Goal: Information Seeking & Learning: Learn about a topic

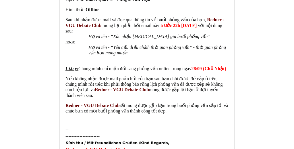
scroll to position [218, 0]
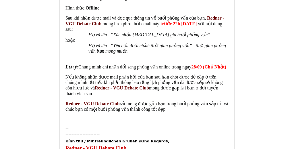
click at [179, 64] on font "Chúng mình chỉ nhận đổi sang phỏng vấn online trong ngày" at bounding box center [134, 66] width 113 height 5
click at [195, 64] on font "28/09 (Chủ Nhật)" at bounding box center [208, 66] width 35 height 5
click at [147, 74] on font "Nếu không nhận được mail phản hồi của bạn sau hạn chót được đề cập ở trên, chún…" at bounding box center [143, 82] width 157 height 16
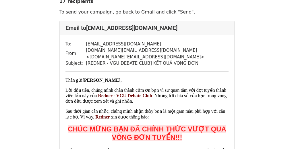
scroll to position [20, 0]
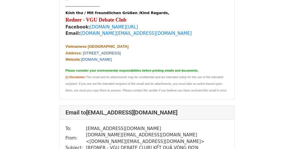
scroll to position [759, 0]
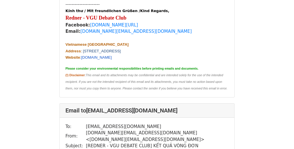
click at [102, 55] on link "[DOMAIN_NAME]" at bounding box center [96, 57] width 31 height 4
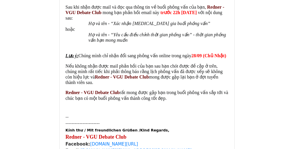
scroll to position [5467, 0]
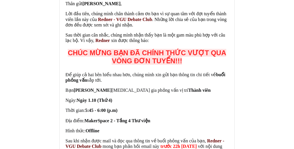
scroll to position [2118, 0]
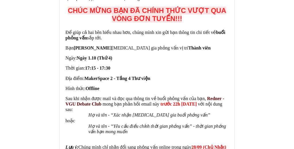
scroll to position [1356, 0]
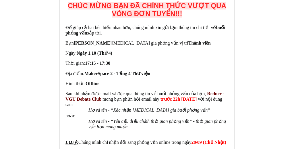
drag, startPoint x: 202, startPoint y: 87, endPoint x: 205, endPoint y: 57, distance: 30.3
click at [205, 57] on div "Thân gửi Nguyễn Huỳnh Gia Minh , Lời đầu tiên, chúng mình chân thành cảm ơn bạn…" at bounding box center [146, 70] width 163 height 233
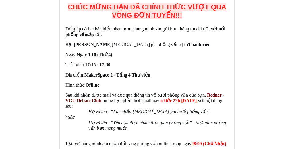
drag, startPoint x: 201, startPoint y: 72, endPoint x: 209, endPoint y: 54, distance: 20.0
click at [205, 82] on p "Hình thức: Offline" at bounding box center [146, 84] width 163 height 5
drag, startPoint x: 205, startPoint y: 46, endPoint x: 200, endPoint y: 44, distance: 5.4
click at [200, 82] on p "Hình thức: Offline" at bounding box center [146, 84] width 163 height 5
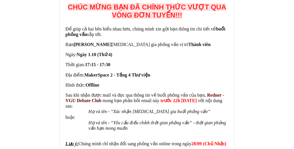
drag, startPoint x: 200, startPoint y: 44, endPoint x: 200, endPoint y: 59, distance: 15.5
click at [200, 59] on div "Để giúp cả hai bên hiểu nhau hơn, chúng mình xin gửi bạn thông tin chi tiết về …" at bounding box center [146, 67] width 163 height 83
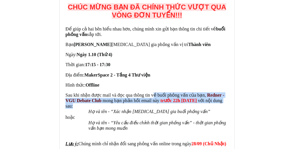
drag, startPoint x: 212, startPoint y: 65, endPoint x: 150, endPoint y: 57, distance: 62.4
click at [150, 92] on p "Sau khi nhận được mail và đọc qua thông tin về buổi phỏng vấn của bạn, Redner -…" at bounding box center [146, 100] width 163 height 17
click at [160, 98] on strong "trước 22h [DATE]" at bounding box center [178, 100] width 36 height 5
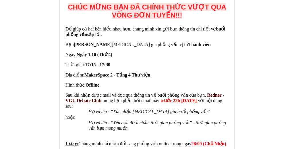
click at [65, 55] on div "To: 11525028@student.vgu.edu.vn From: debate.club@vgu.edu.vn < debate.club@vgu.…" at bounding box center [147, 105] width 174 height 384
click at [66, 92] on font "Sau khi nhận được mail và đọc qua thông tin về buổi phỏng vấn của bạn," at bounding box center [135, 94] width 140 height 5
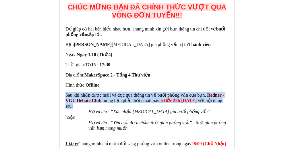
drag, startPoint x: 65, startPoint y: 55, endPoint x: 86, endPoint y: 64, distance: 22.3
click at [86, 92] on p "Sau khi nhận được mail và đọc qua thông tin về buổi phỏng vấn của bạn, Redner -…" at bounding box center [146, 100] width 163 height 17
click at [131, 40] on div "Để giúp cả hai bên hiểu nhau hơn, chúng mình xin gửi bạn thông tin chi tiết về …" at bounding box center [146, 67] width 163 height 83
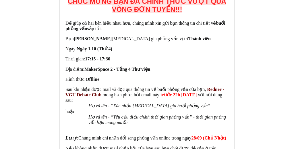
scroll to position [1359, 0]
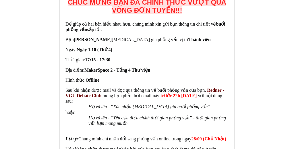
click at [177, 147] on div "Thân gửi Nguyễn Huỳnh Gia Minh , Lời đầu tiên, chúng mình chân thành cảm ơn bạn…" at bounding box center [146, 118] width 163 height 336
click at [66, 87] on font "Sau khi nhận được mail và đọc qua thông tin về buổi phỏng vấn của bạn," at bounding box center [135, 89] width 140 height 5
click at [65, 51] on div "To: 11525028@student.vgu.edu.vn From: debate.club@vgu.edu.vn < debate.club@vgu.…" at bounding box center [147, 100] width 174 height 384
click at [79, 47] on div "Để giúp cả hai bên hiểu nhau hơn, chúng mình xin gửi bạn thông tin chi tiết về …" at bounding box center [146, 62] width 163 height 83
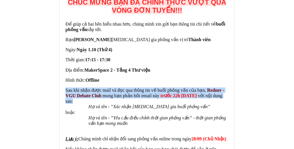
drag, startPoint x: 66, startPoint y: 50, endPoint x: 89, endPoint y: 63, distance: 26.6
click at [89, 87] on p "Sau khi nhận được mail và đọc qua thông tin về buổi phỏng vấn của bạn, Redner -…" at bounding box center [146, 95] width 163 height 17
click at [91, 87] on p "Sau khi nhận được mail và đọc qua thông tin về buổi phỏng vấn của bạn, Redner -…" at bounding box center [146, 95] width 163 height 17
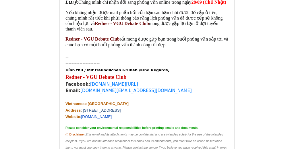
scroll to position [1499, 0]
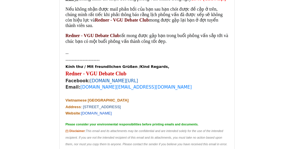
click at [113, 78] on link "[DOMAIN_NAME][URL]" at bounding box center [114, 80] width 48 height 5
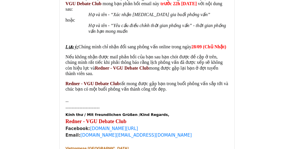
scroll to position [2757, 0]
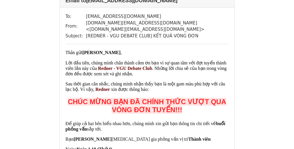
scroll to position [2879, 0]
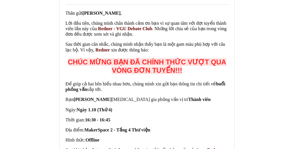
scroll to position [87, 0]
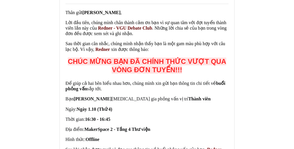
click at [156, 59] on span "CHÚC MỪNG BẠN ĐÃ CHÍNH THỨC VƯỢT QUA VÒNG ĐƠN TUYỂN!!!" at bounding box center [147, 65] width 158 height 16
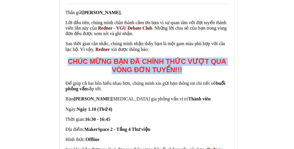
click at [156, 59] on span "CHÚC MỪNG BẠN ĐÃ CHÍNH THỨC VƯỢT QUA VÒNG ĐƠN TUYỂN!!!" at bounding box center [147, 65] width 158 height 16
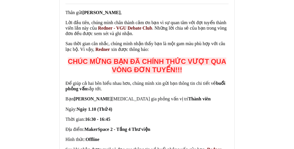
click at [138, 41] on font "Sau thời gian cân nhắc, chúng mình nhận thấy bạn là một gam màu phù hợp với câu…" at bounding box center [144, 46] width 159 height 10
click at [140, 52] on p at bounding box center [146, 54] width 163 height 5
click at [137, 41] on p "Sau thời gian cân nhắc, chúng mình nhận thấy bạn là một gam màu phù hợp với câu…" at bounding box center [146, 46] width 163 height 11
click at [150, 62] on span "CHÚC MỪNG BẠN ĐÃ CHÍNH THỨC VƯỢT QUA VÒNG ĐƠN TUYỂN!!!" at bounding box center [147, 65] width 158 height 16
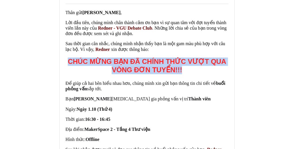
click at [150, 62] on span "CHÚC MỪNG BẠN ĐÃ CHÍNH THỨC VƯỢT QUA VÒNG ĐƠN TUYỂN!!!" at bounding box center [147, 65] width 158 height 16
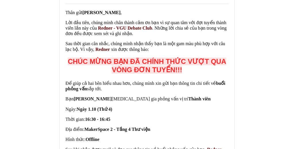
click at [141, 24] on p "Lời đầu tiên, chúng mình chân thành cảm ơn bạn vì sự quan tâm với đợt tuyển thà…" at bounding box center [146, 28] width 163 height 17
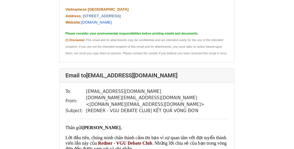
scroll to position [6038, 0]
